Goal: Information Seeking & Learning: Learn about a topic

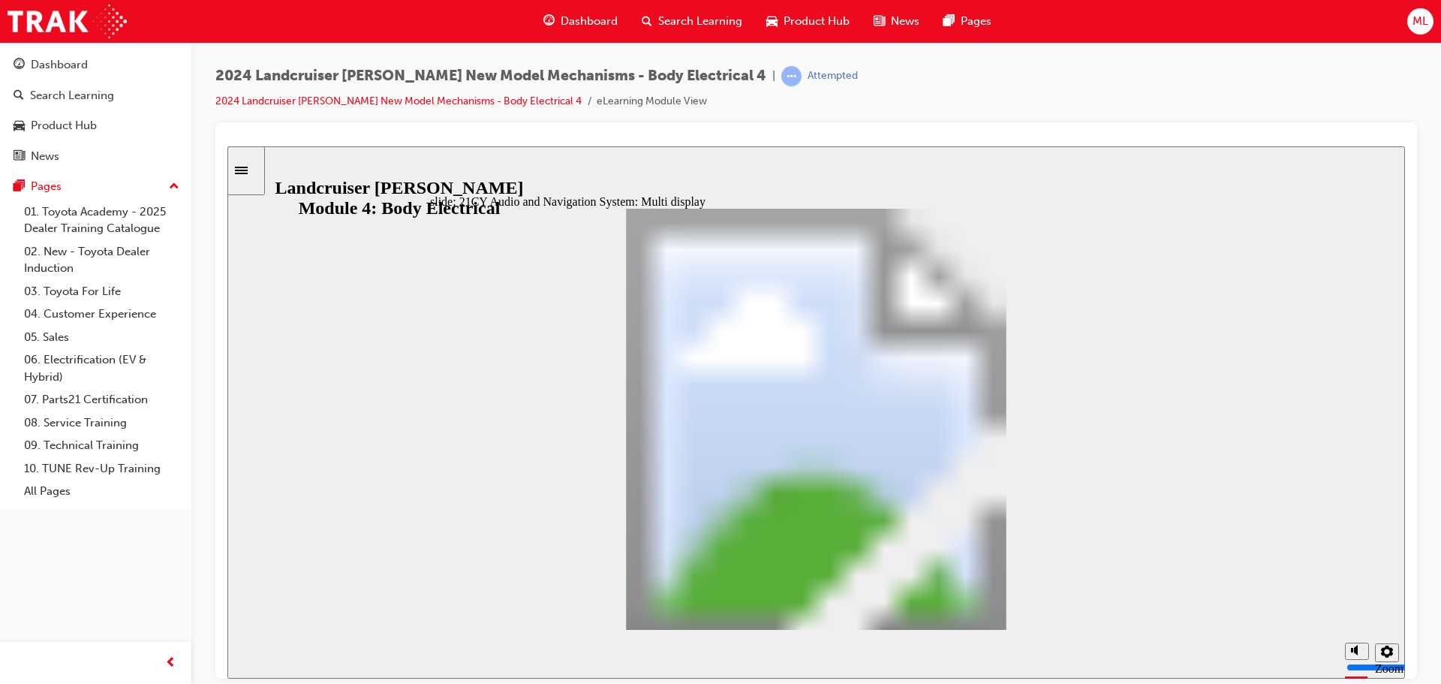
click at [254, 245] on div "slide: 21CY Audio and Navigation System: Multi display 21CY Audio and Navigatio…" at bounding box center [815, 412] width 1177 height 532
click at [1324, 96] on div "2024 Landcruiser [PERSON_NAME] New Model Mechanisms - Body Electrical 4 | Attem…" at bounding box center [815, 94] width 1201 height 56
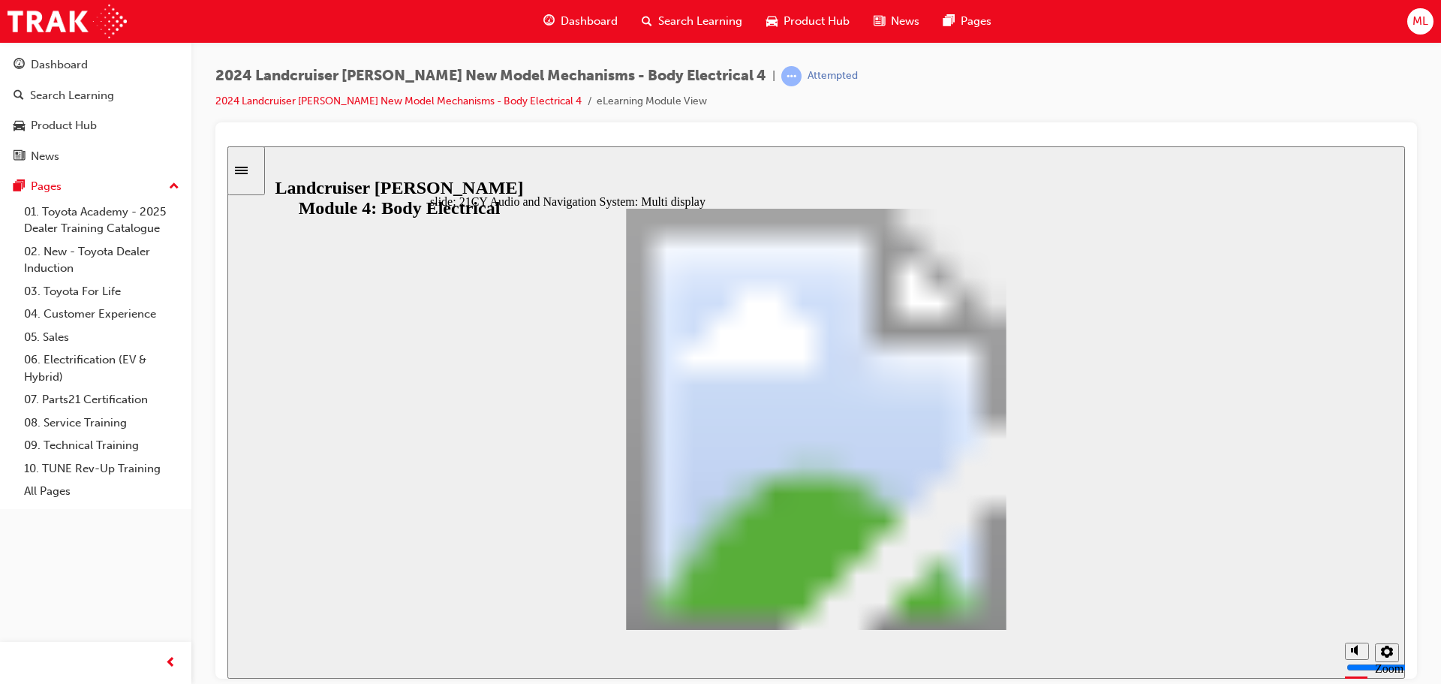
click at [1014, 107] on div "2024 Landcruiser [PERSON_NAME] New Model Mechanisms - Body Electrical 4 | Attem…" at bounding box center [815, 94] width 1201 height 56
click at [1309, 180] on div "slide: 21CY Audio and Navigation System: Diagnostic Mode 21CY Audio and Navigat…" at bounding box center [815, 412] width 1177 height 532
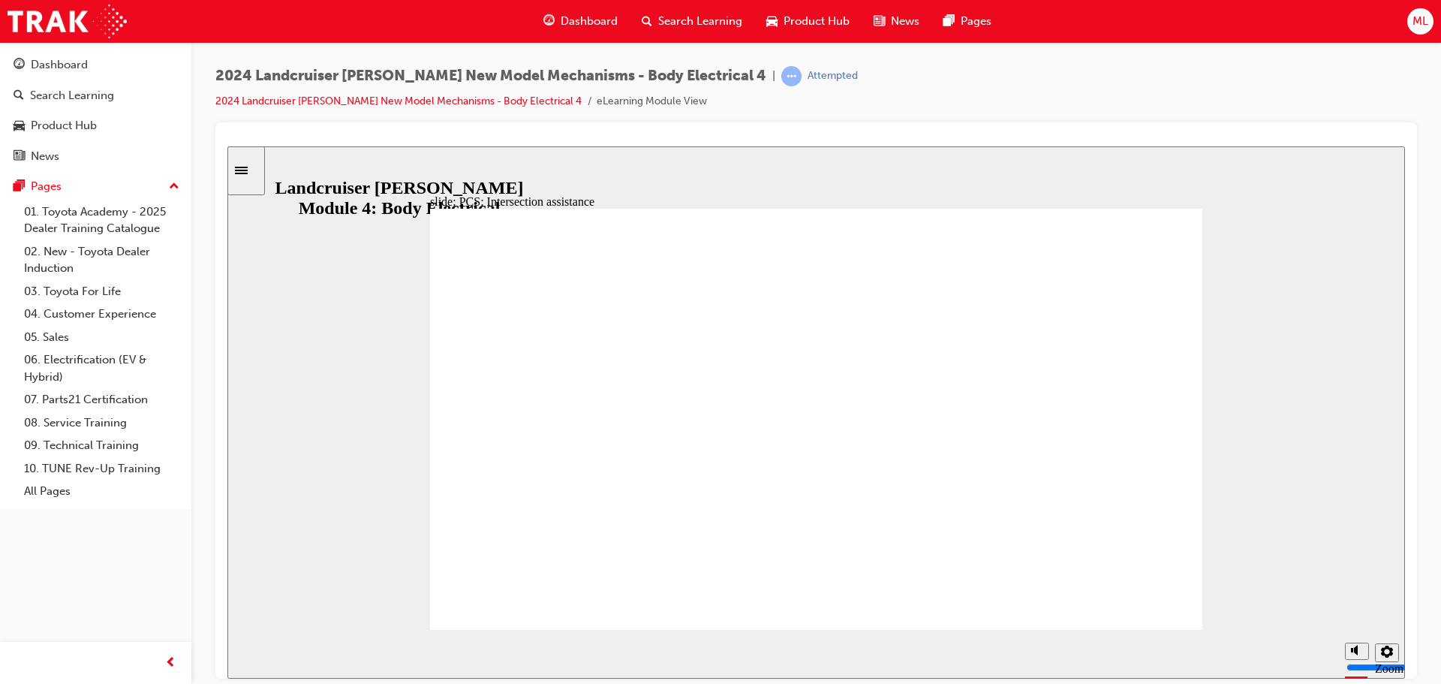
drag, startPoint x: 468, startPoint y: 404, endPoint x: 472, endPoint y: 431, distance: 28.0
drag, startPoint x: 473, startPoint y: 431, endPoint x: 476, endPoint y: 400, distance: 31.0
drag, startPoint x: 476, startPoint y: 443, endPoint x: 473, endPoint y: 406, distance: 36.9
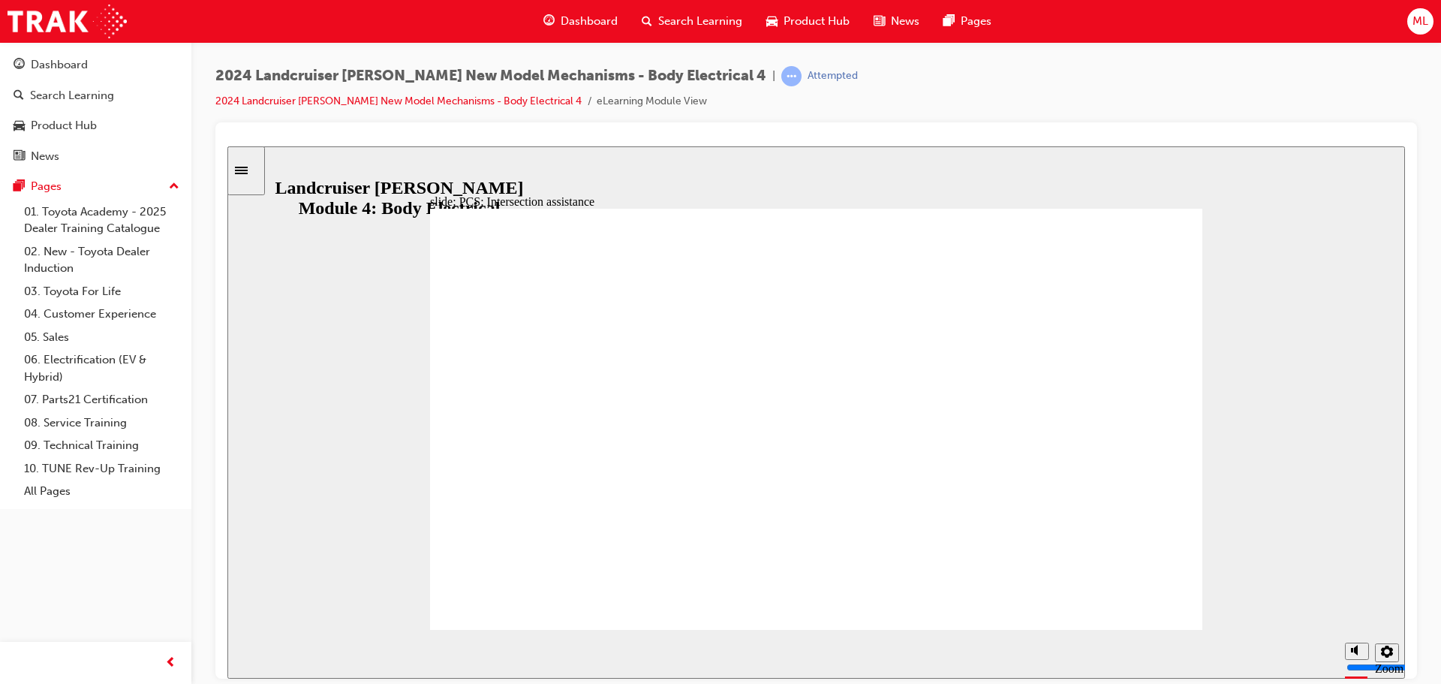
drag, startPoint x: 473, startPoint y: 406, endPoint x: 473, endPoint y: 434, distance: 27.8
drag, startPoint x: 474, startPoint y: 437, endPoint x: 473, endPoint y: 401, distance: 36.8
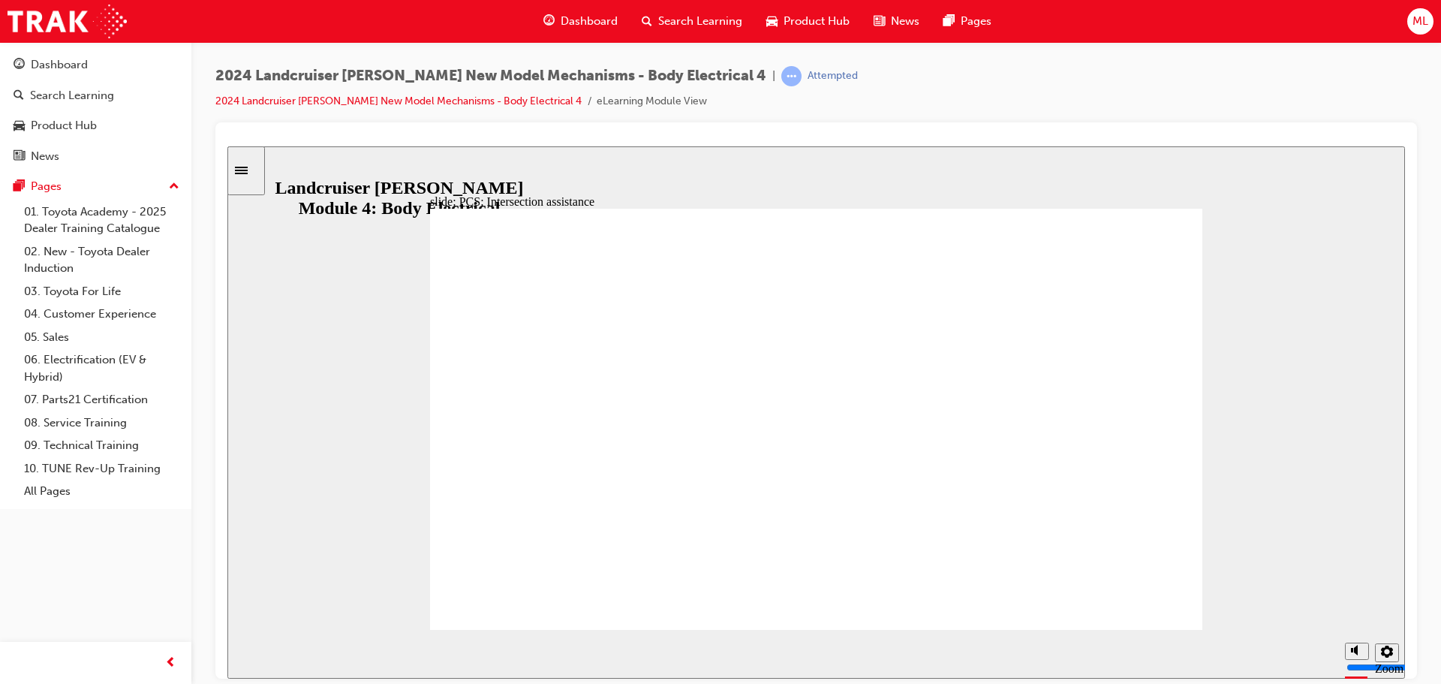
type input "2"
drag, startPoint x: 476, startPoint y: 408, endPoint x: 477, endPoint y: 439, distance: 30.8
drag, startPoint x: 477, startPoint y: 439, endPoint x: 478, endPoint y: 473, distance: 34.5
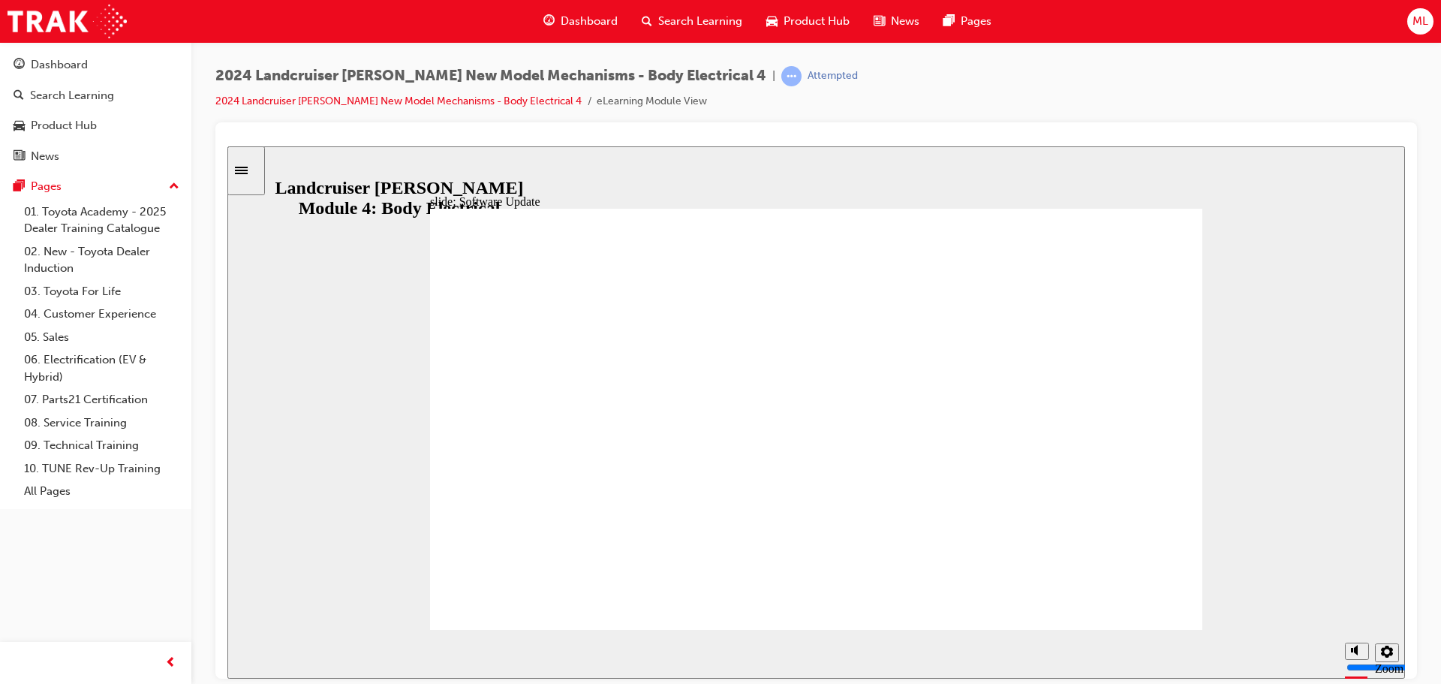
click at [1183, 152] on div "slide: Dynamic Radar Cruise Control System: Turn signal-linked control Group 1…" at bounding box center [815, 412] width 1177 height 532
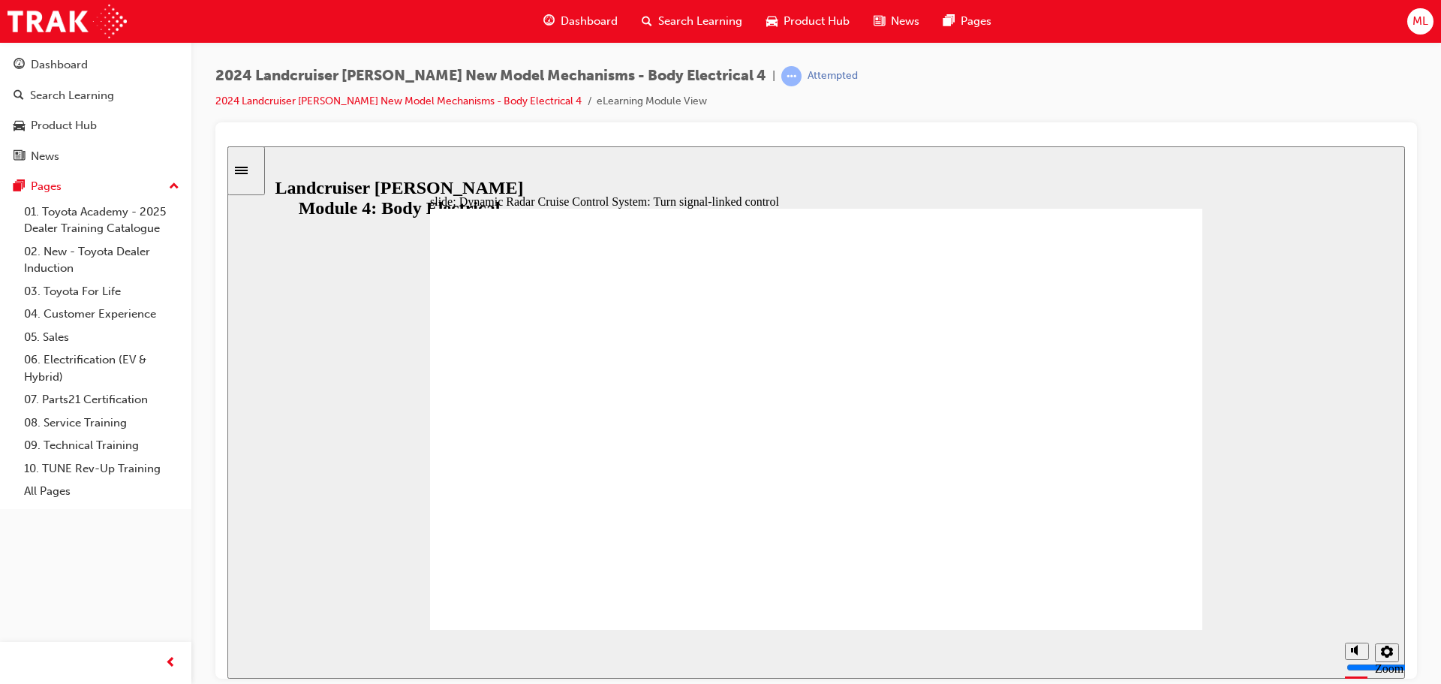
click at [972, 158] on div "slide: Dynamic Radar Cruise Control System: Turn signal-linked control Group 1…" at bounding box center [815, 412] width 1177 height 532
drag, startPoint x: 1002, startPoint y: 600, endPoint x: 992, endPoint y: 617, distance: 19.6
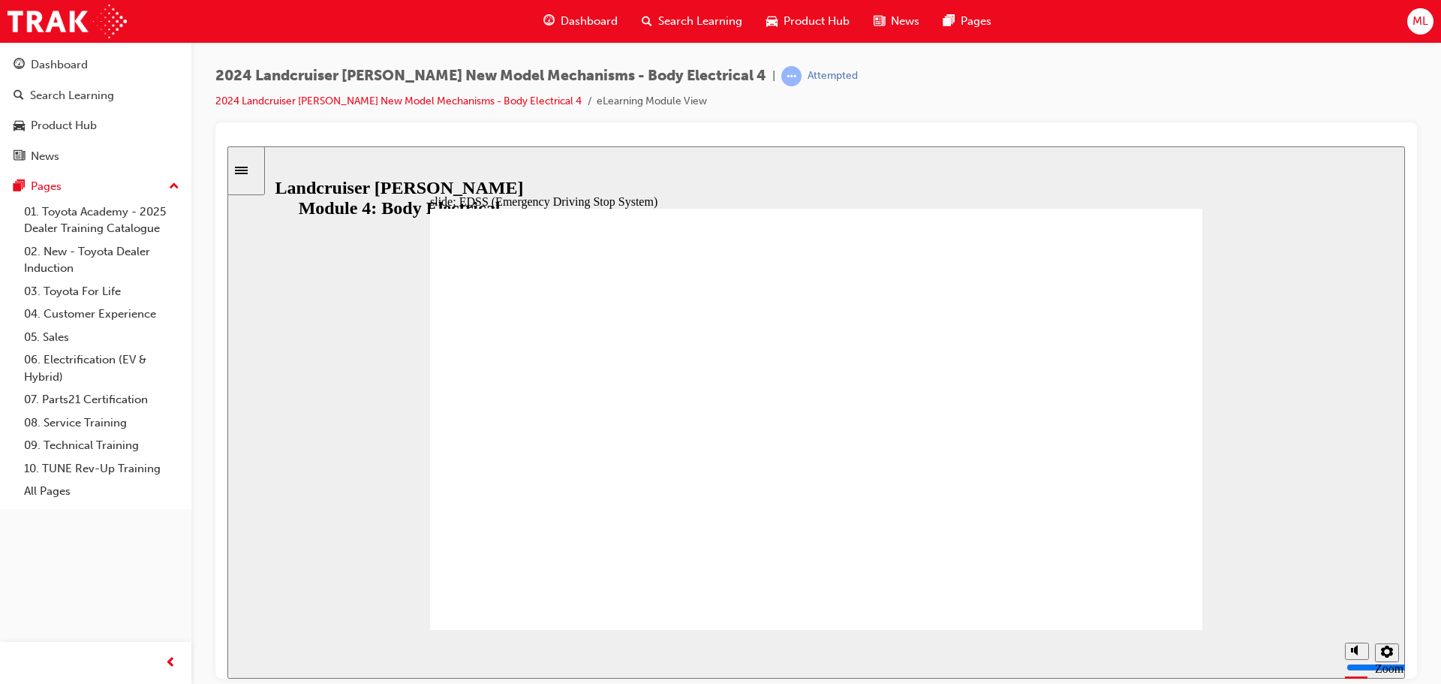
click at [807, 188] on div "slide: EDSS (Emergency Driving Stop System) Group 1 Rectangle 1 Rectangular Ho…" at bounding box center [815, 412] width 1177 height 532
click at [1272, 209] on div "slide: EDSS (Emergency Driving Stop System) Group 1 Rectangle 1 Rectangular Ho…" at bounding box center [815, 412] width 1177 height 532
click at [307, 290] on div "slide: Lane Departure Alert: Driver Monitor Linking Lane Departure Alert: Drive…" at bounding box center [815, 412] width 1177 height 532
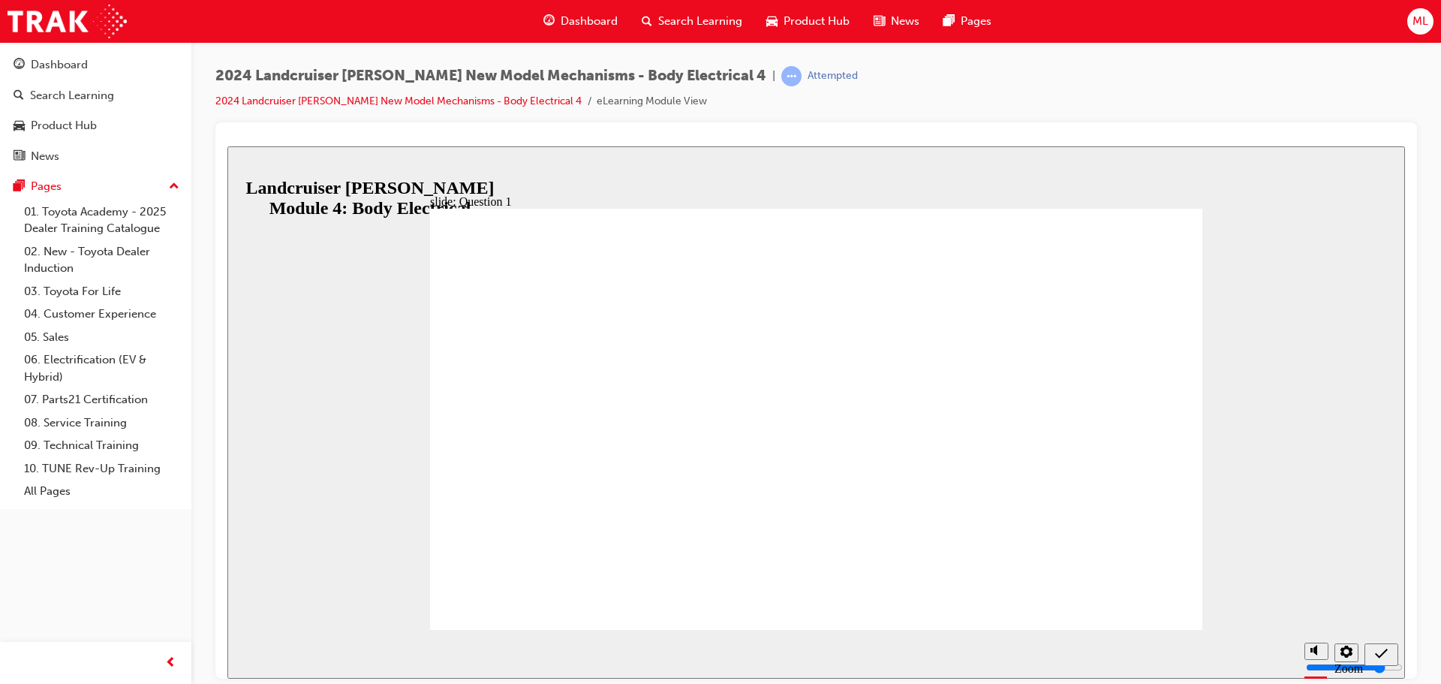
radio input "true"
radio input "false"
radio input "true"
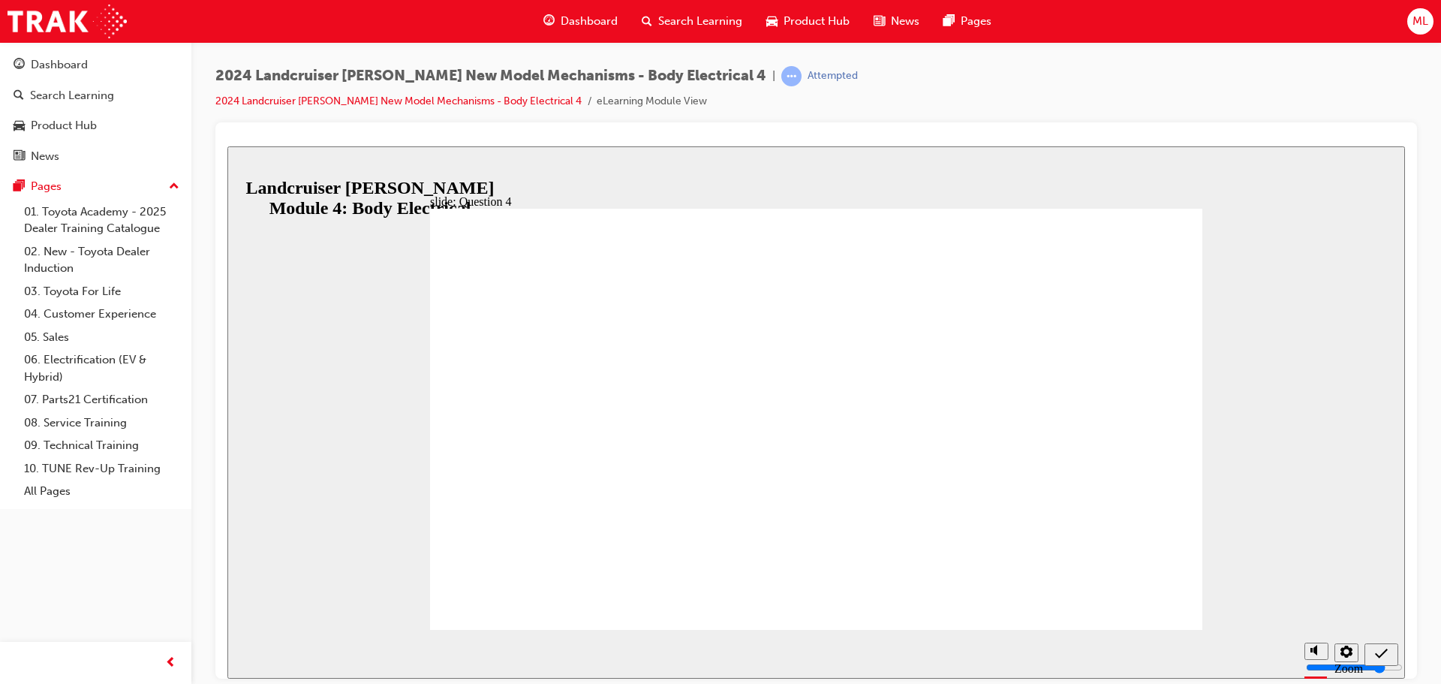
radio input "true"
